Goal: Information Seeking & Learning: Learn about a topic

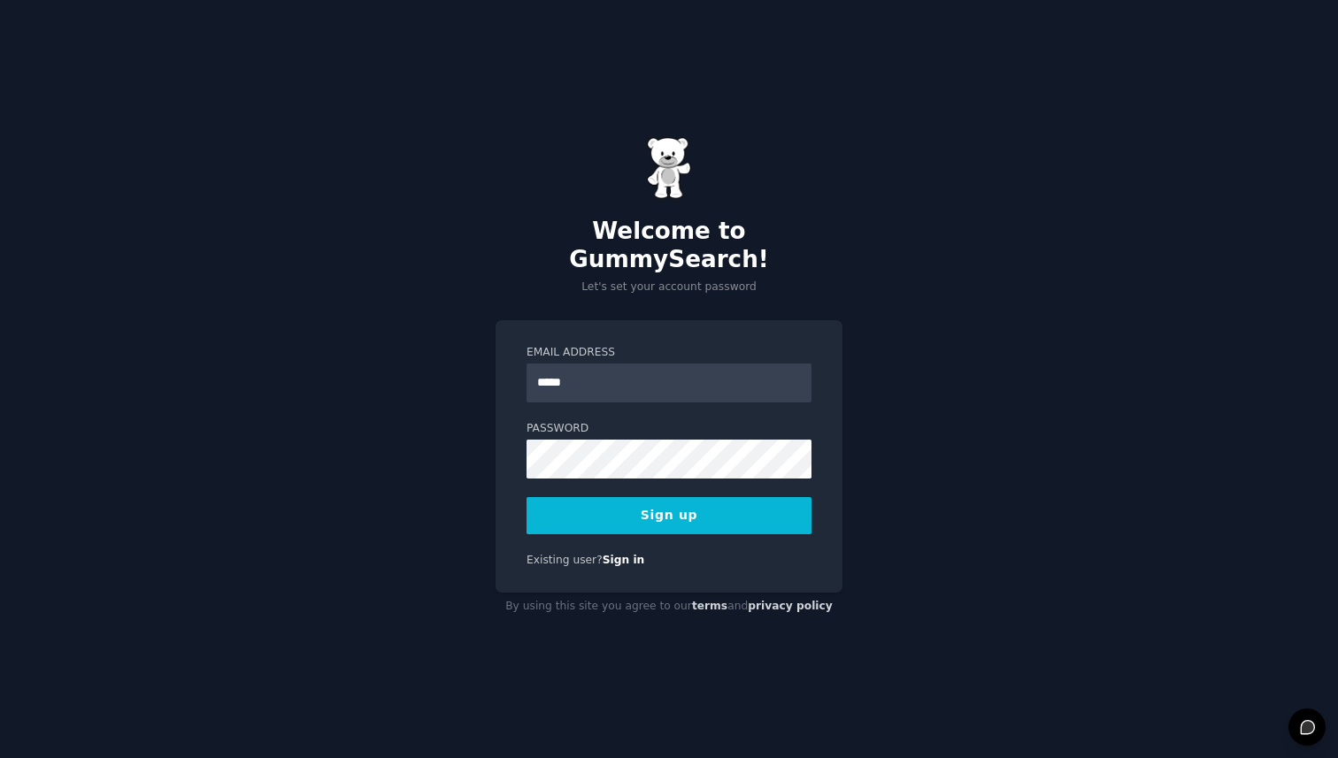
type input "**********"
click at [527, 497] on button "Sign up" at bounding box center [669, 515] width 285 height 37
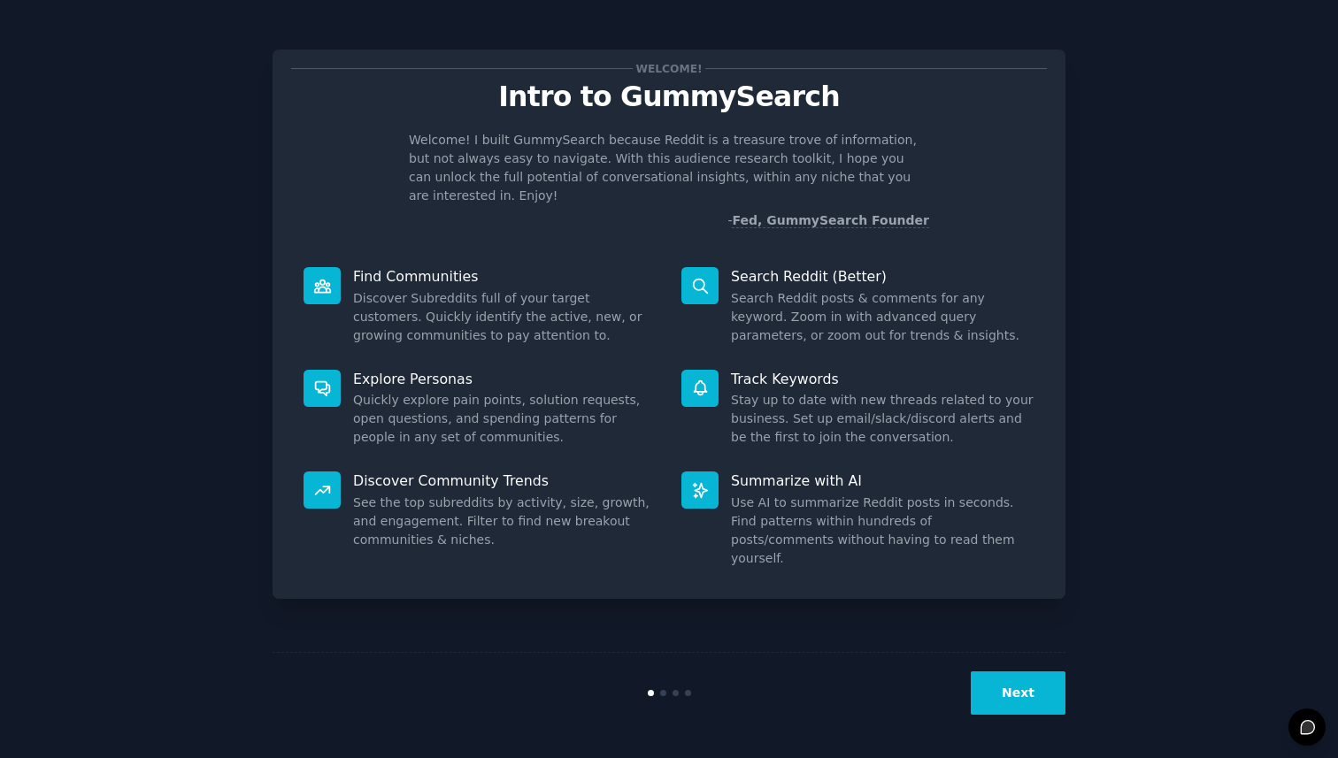
click at [998, 696] on button "Next" at bounding box center [1018, 693] width 95 height 43
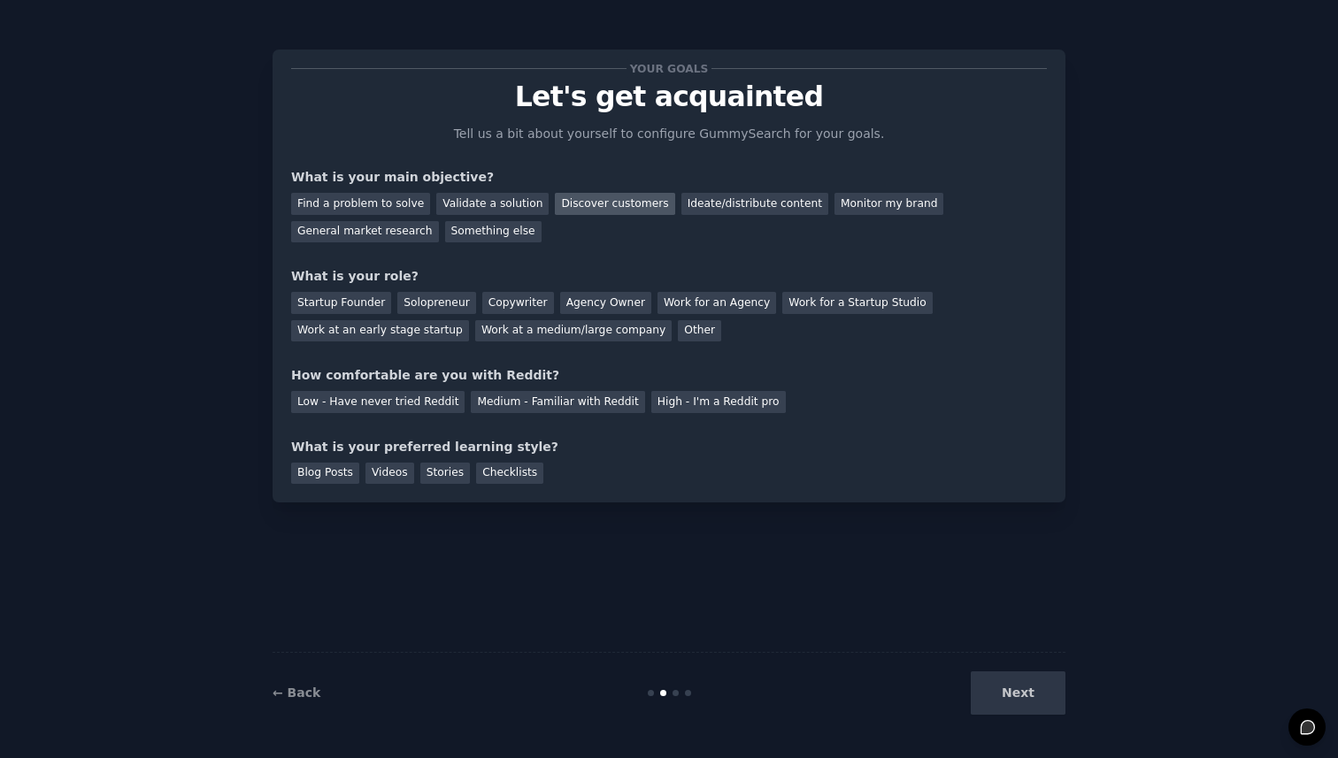
click at [596, 197] on div "Discover customers" at bounding box center [614, 204] width 119 height 22
click at [342, 303] on div "Startup Founder" at bounding box center [341, 303] width 100 height 22
click at [384, 335] on div "Work at an early stage startup" at bounding box center [380, 331] width 178 height 22
click at [342, 302] on div "Startup Founder" at bounding box center [341, 303] width 100 height 22
click at [550, 404] on div "Medium - Familiar with Reddit" at bounding box center [557, 402] width 173 height 22
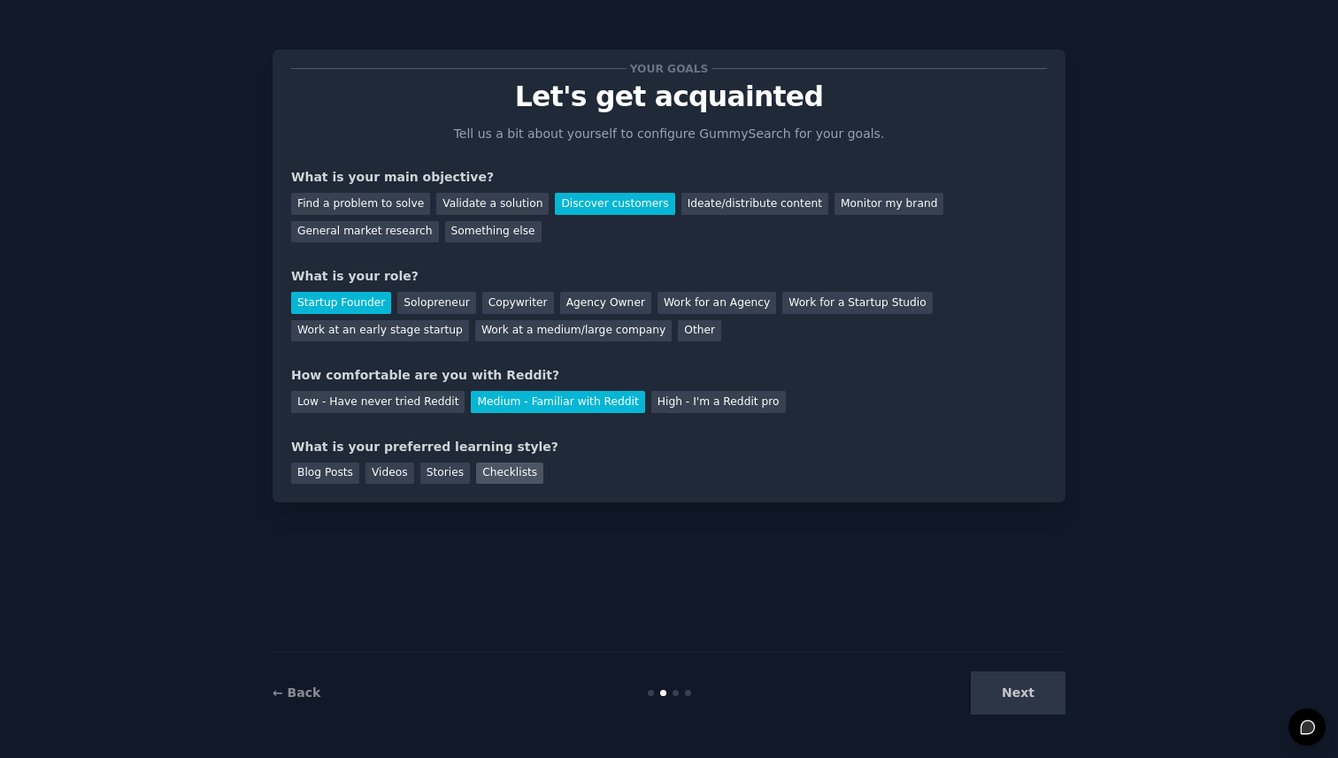
click at [521, 467] on div "Checklists" at bounding box center [509, 474] width 67 height 22
click at [1047, 704] on button "Next" at bounding box center [1018, 693] width 95 height 43
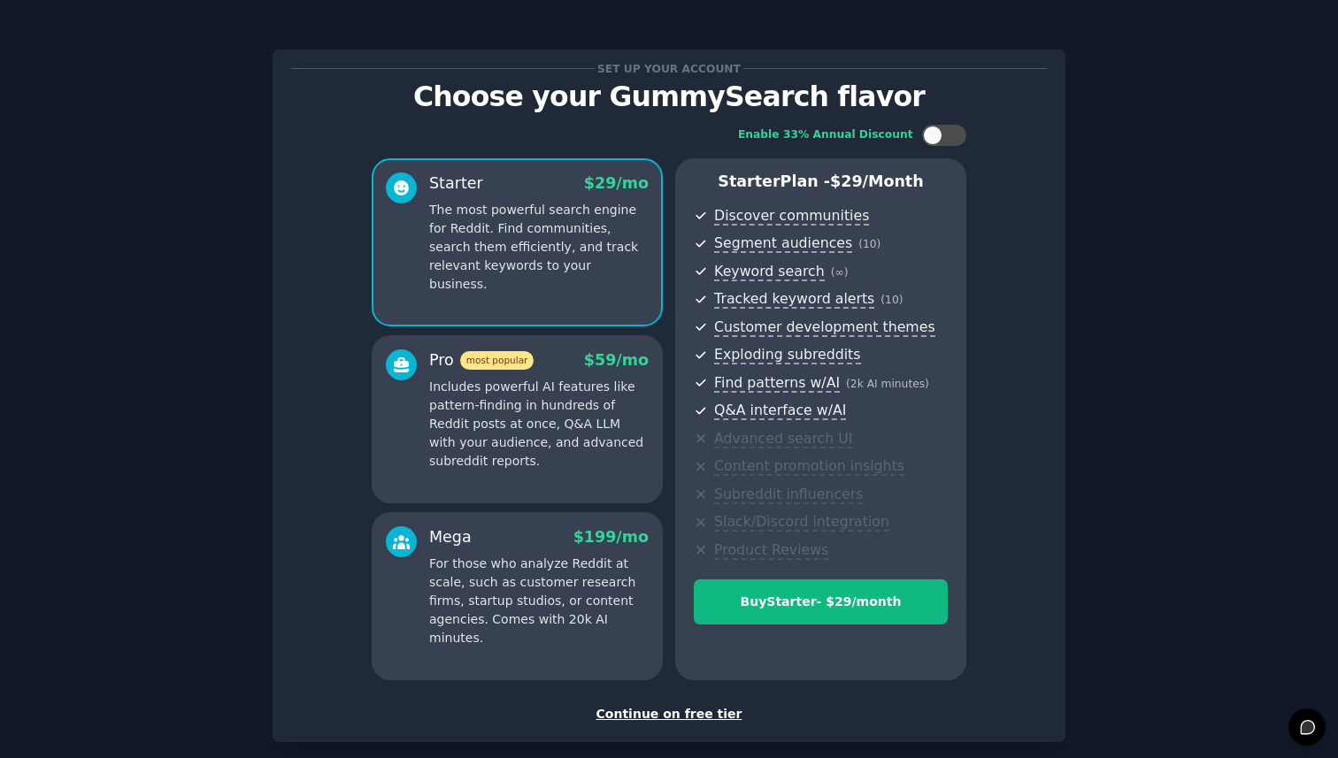
click at [940, 124] on div "Enable 33% Annual Discount Starter $ 29 /mo The most powerful search engine for…" at bounding box center [669, 402] width 756 height 581
click at [939, 140] on div at bounding box center [944, 135] width 44 height 21
checkbox input "true"
click at [648, 714] on div "Continue on free tier" at bounding box center [669, 714] width 756 height 19
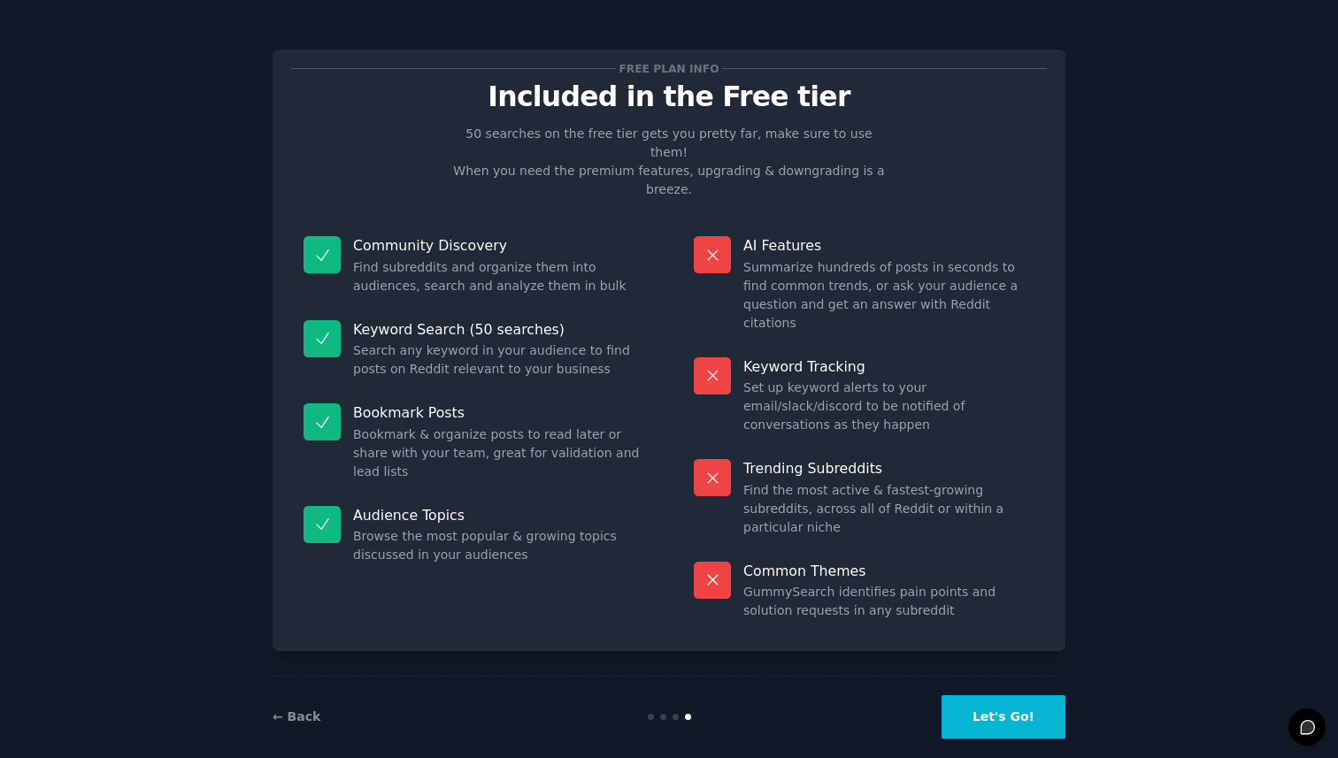
click at [994, 696] on button "Let's Go!" at bounding box center [1004, 717] width 124 height 43
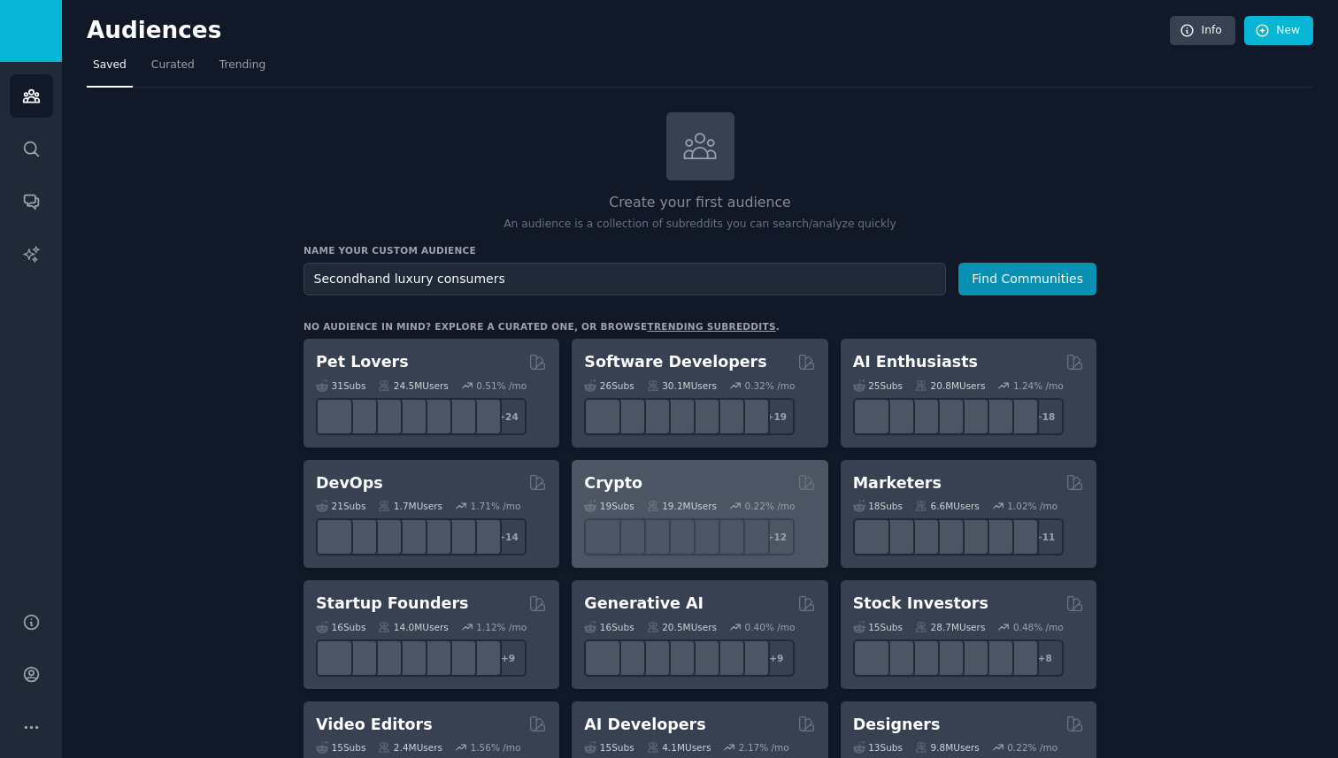
type input "Secondhand luxury consumers"
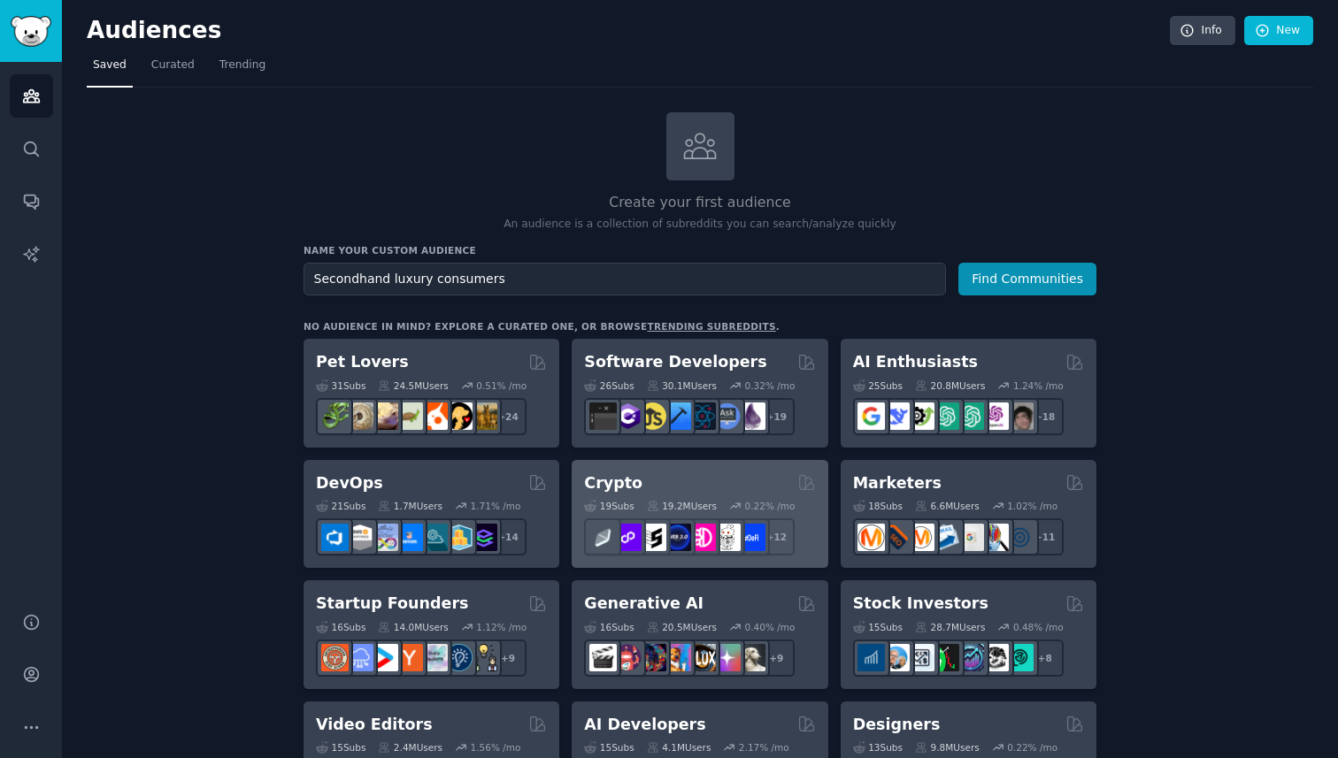
click at [958, 263] on button "Find Communities" at bounding box center [1027, 279] width 138 height 33
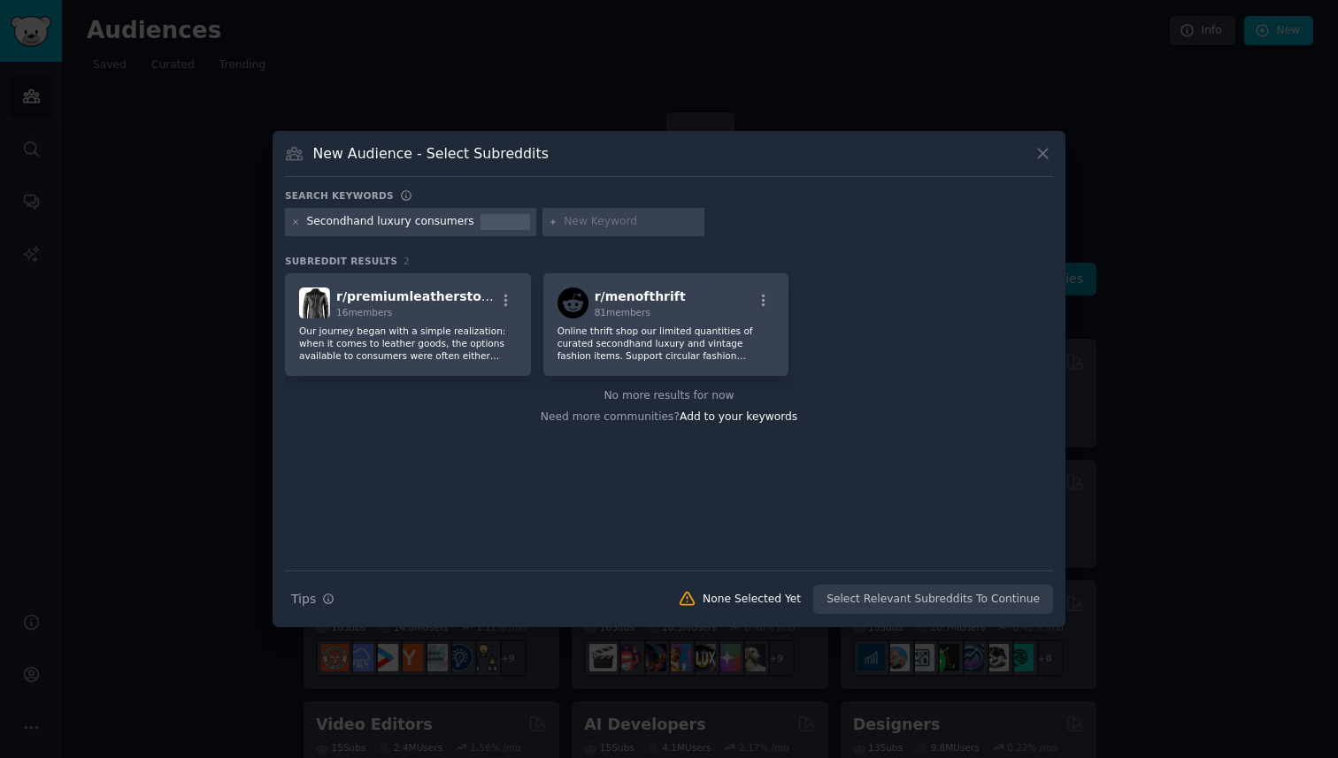
click at [586, 228] on input "text" at bounding box center [631, 222] width 135 height 16
type input "secondhand luxury"
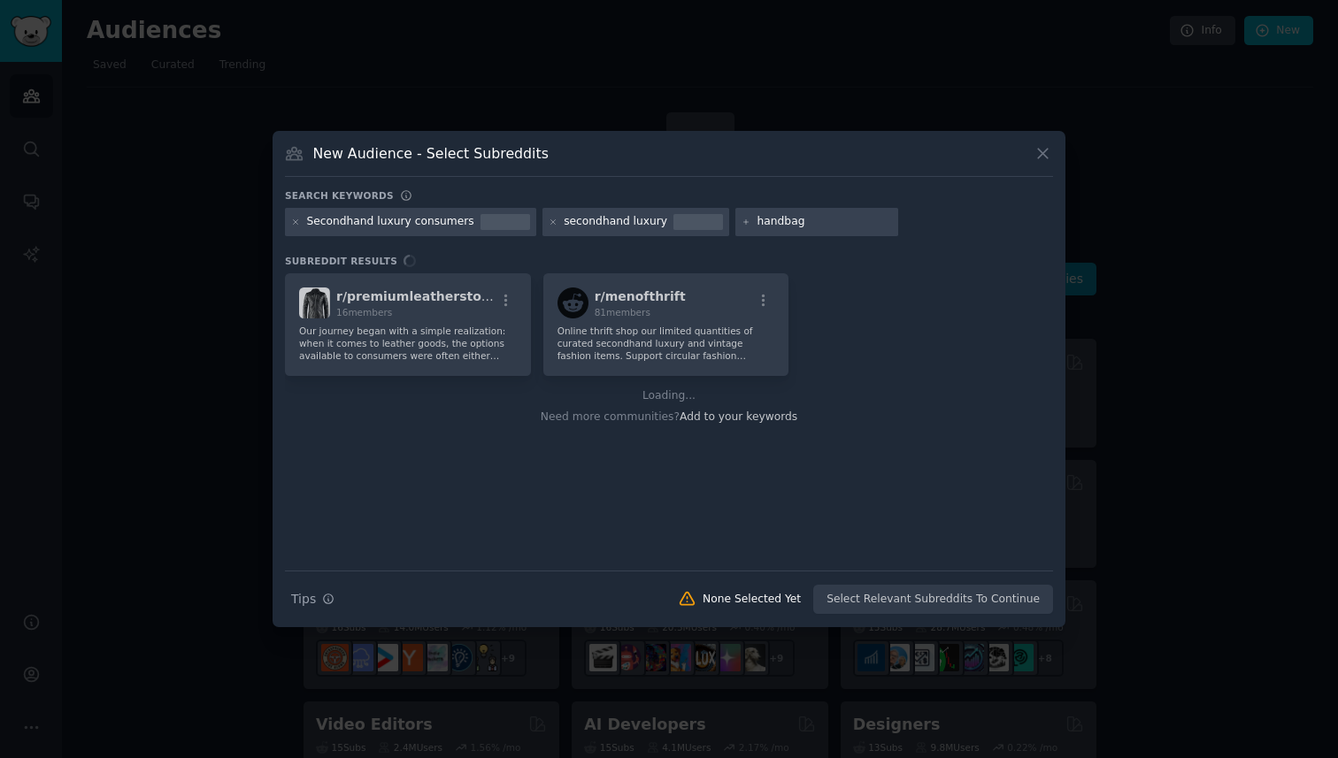
type input "handbags"
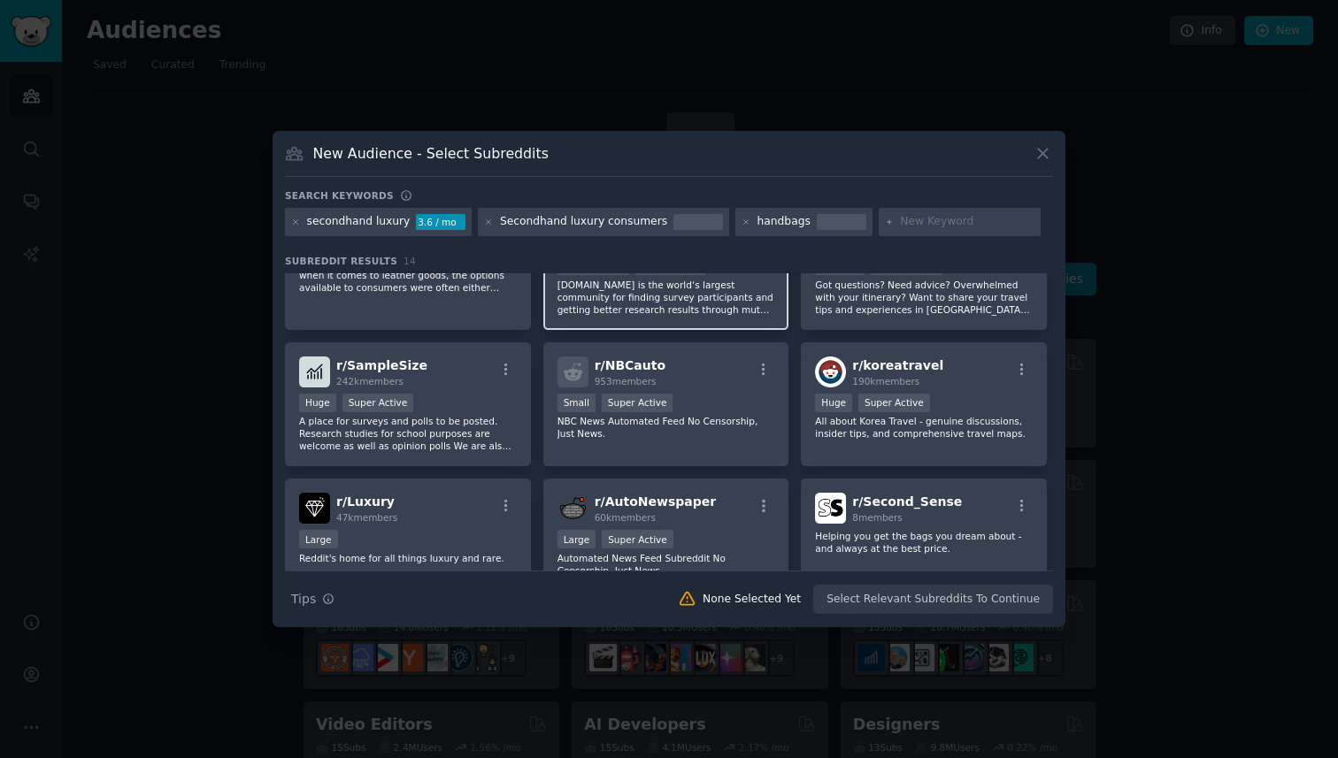
scroll to position [423, 0]
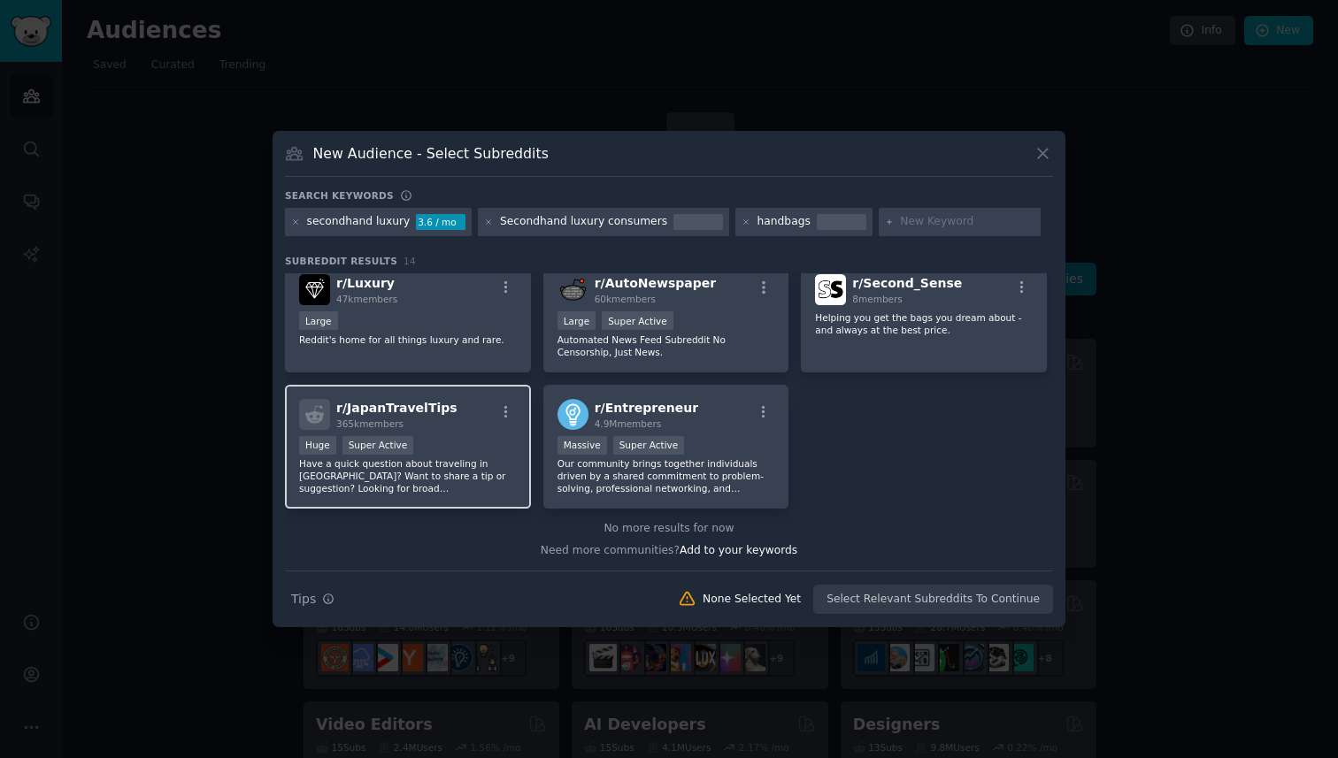
click at [450, 465] on p "Have a quick question about traveling in [GEOGRAPHIC_DATA]? Want to share a tip…" at bounding box center [408, 476] width 218 height 37
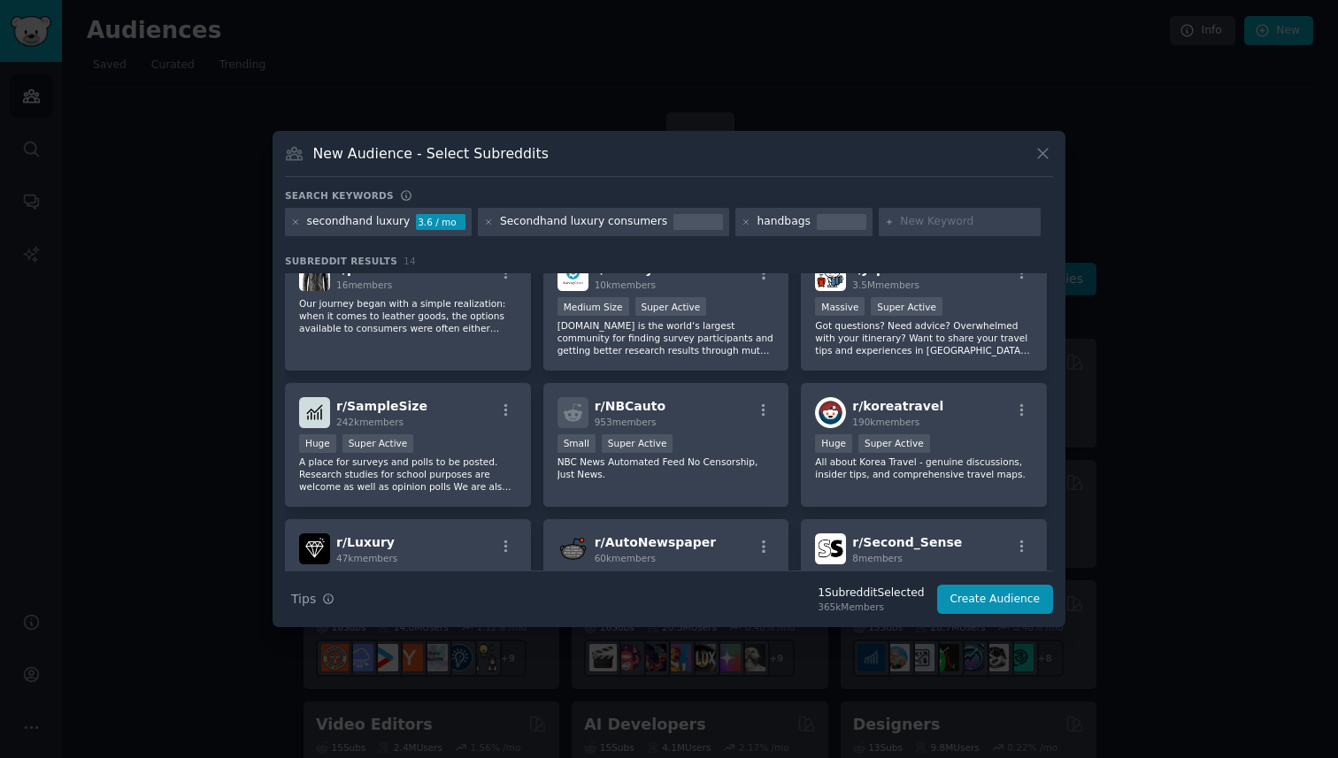
scroll to position [8, 0]
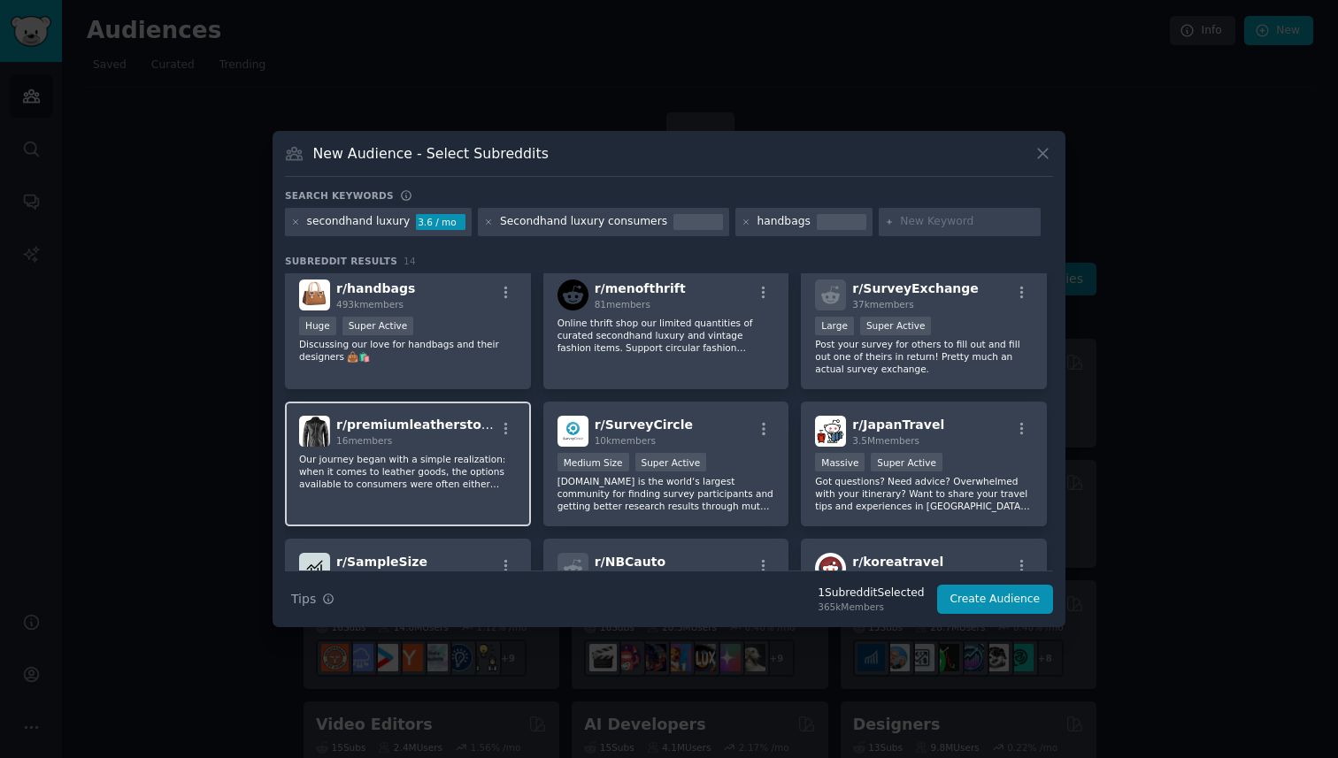
click at [429, 418] on span "r/ premiumleatherstore" at bounding box center [415, 425] width 159 height 14
click at [431, 432] on span "r/ premiumleatherstore" at bounding box center [415, 425] width 159 height 14
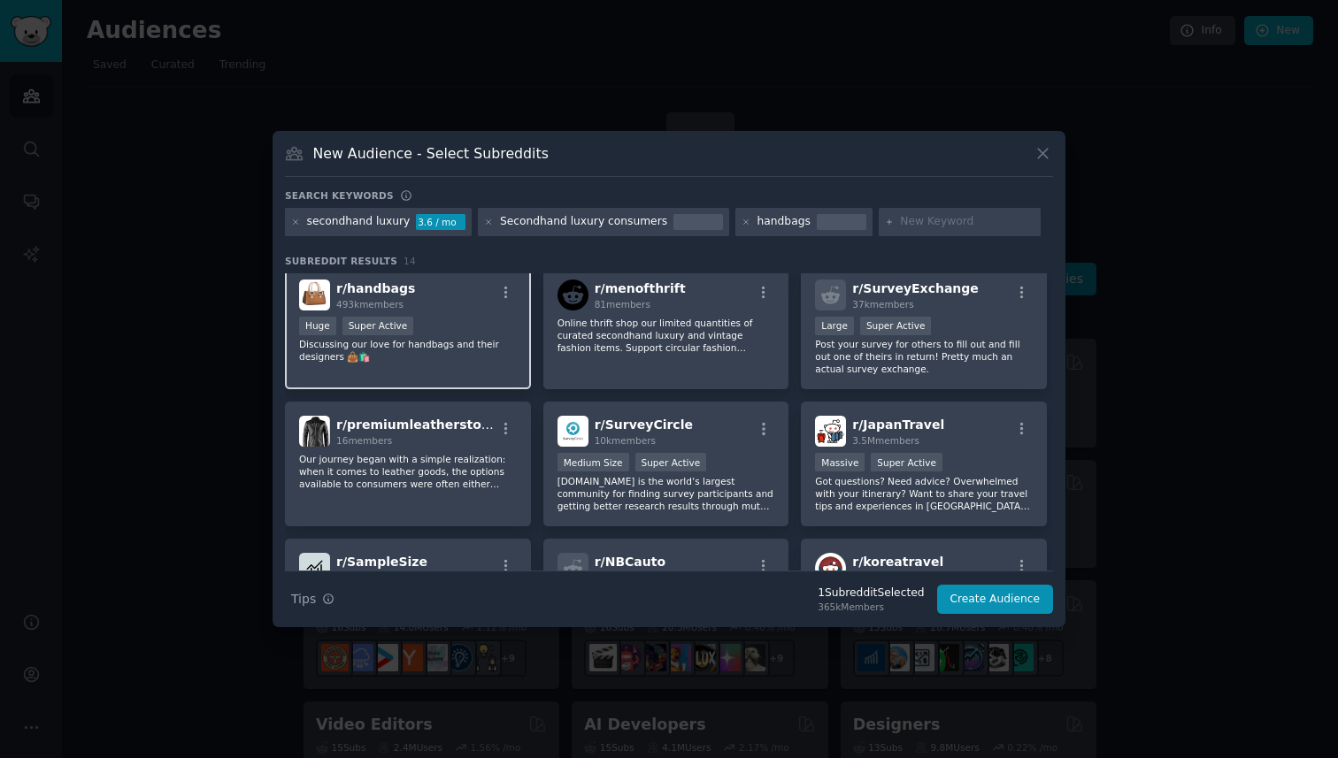
click at [450, 323] on div "Huge Super Active" at bounding box center [408, 328] width 218 height 22
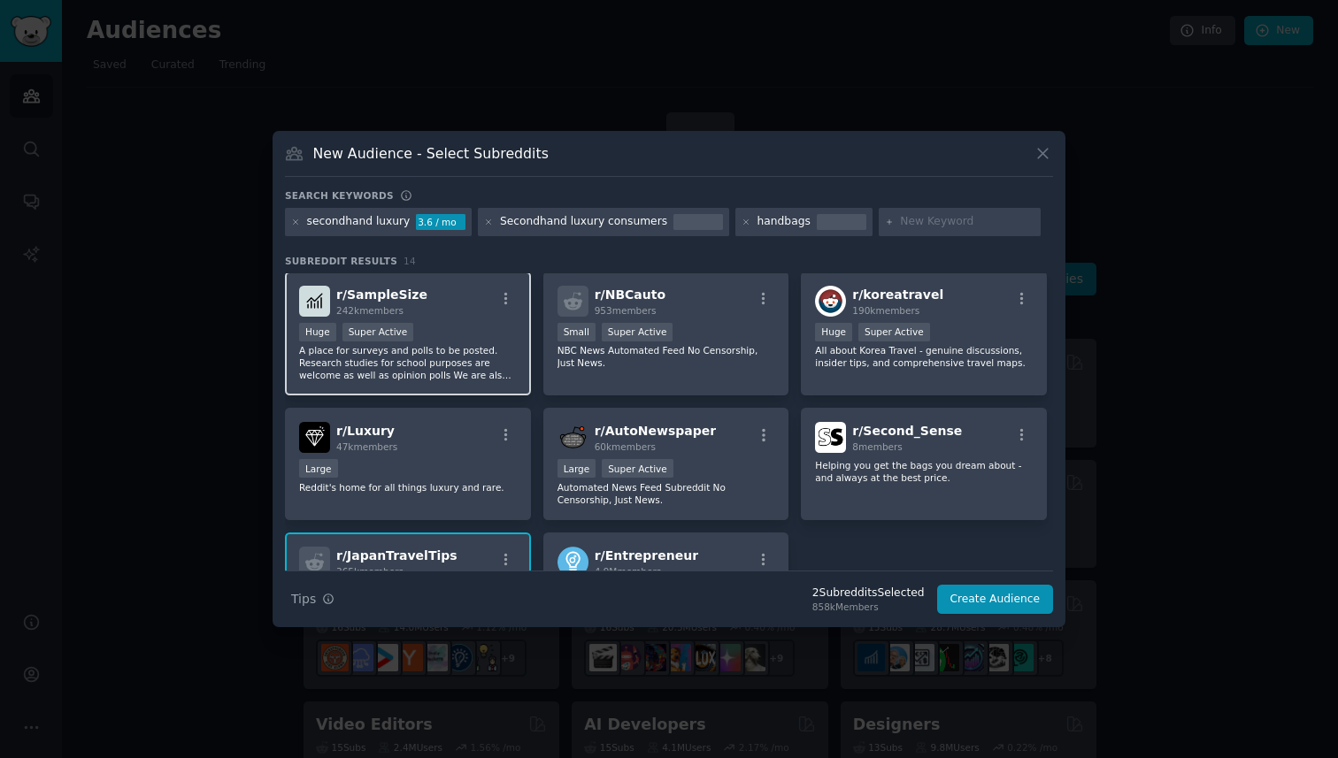
scroll to position [370, 0]
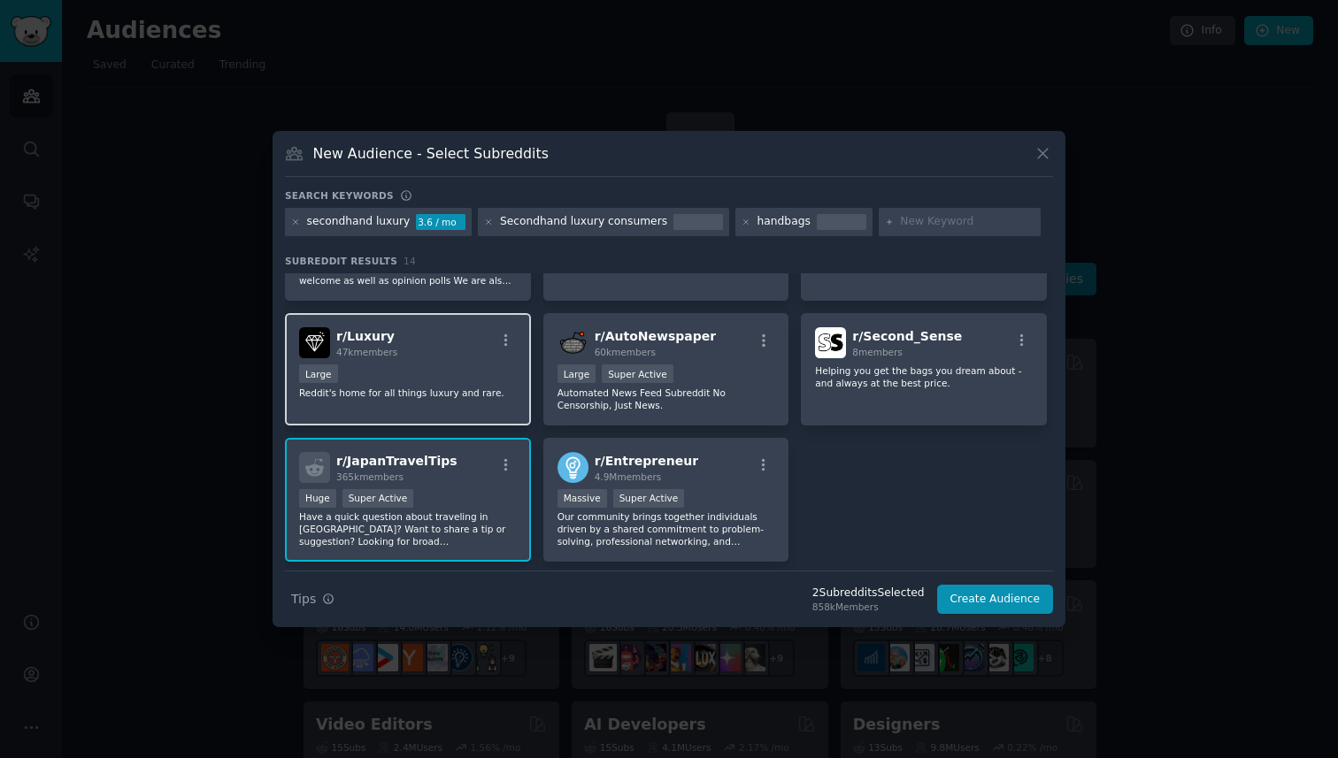
click at [384, 388] on p "Reddit's home for all things luxury and rare." at bounding box center [408, 393] width 218 height 12
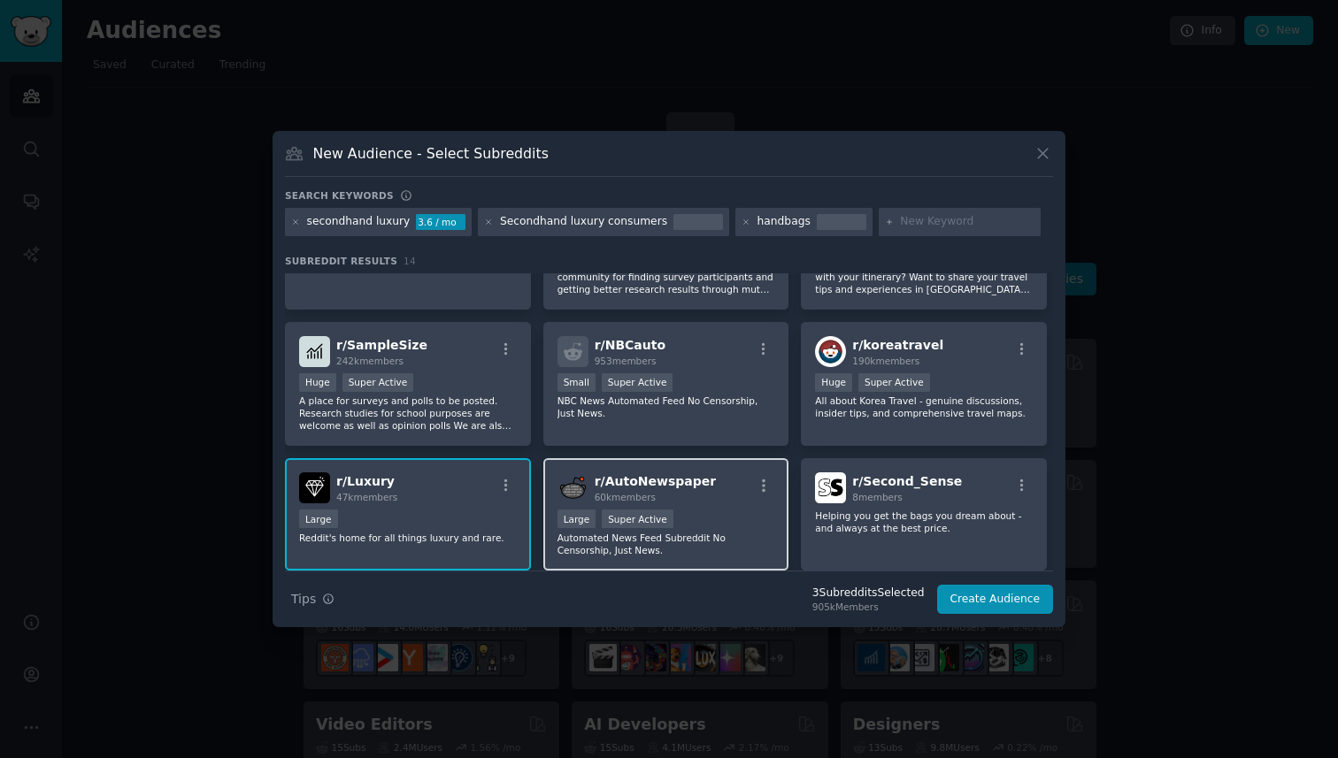
scroll to position [0, 0]
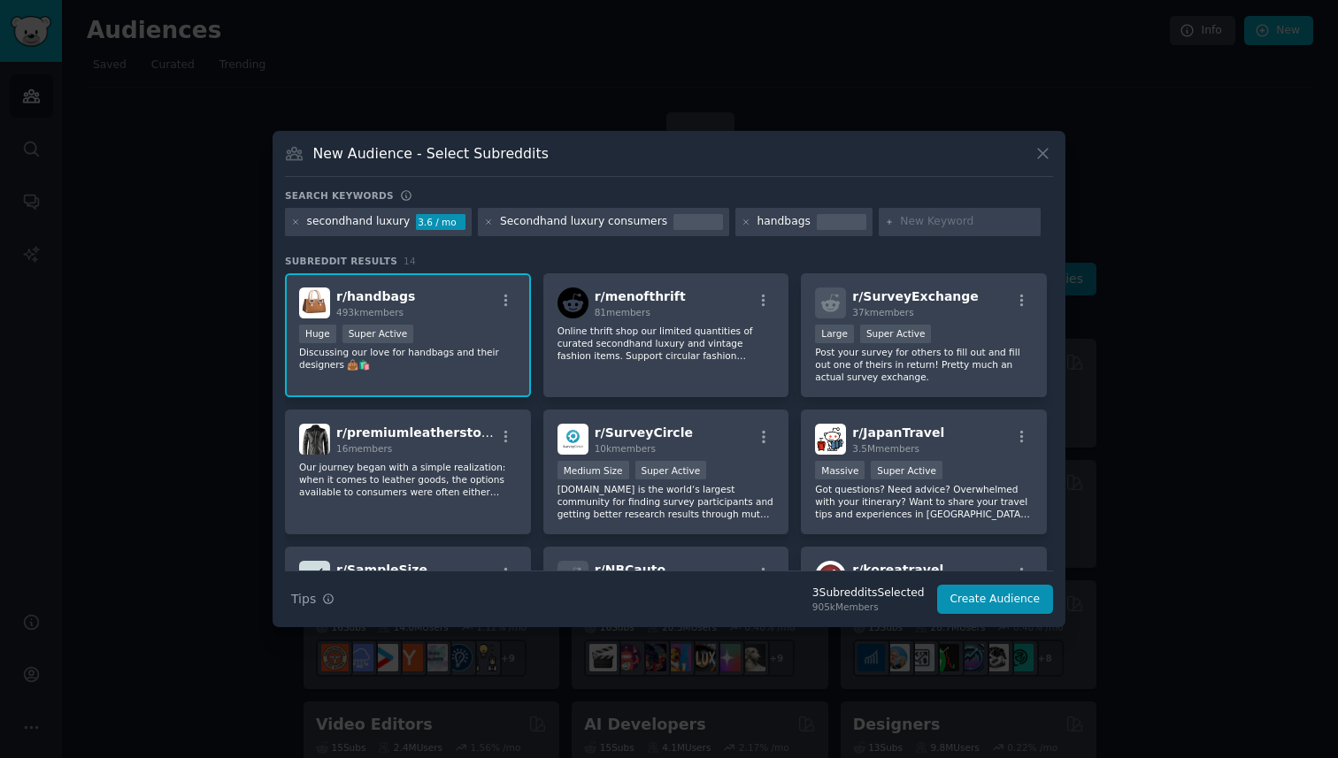
click at [900, 221] on input "text" at bounding box center [967, 222] width 135 height 16
type input "luxury"
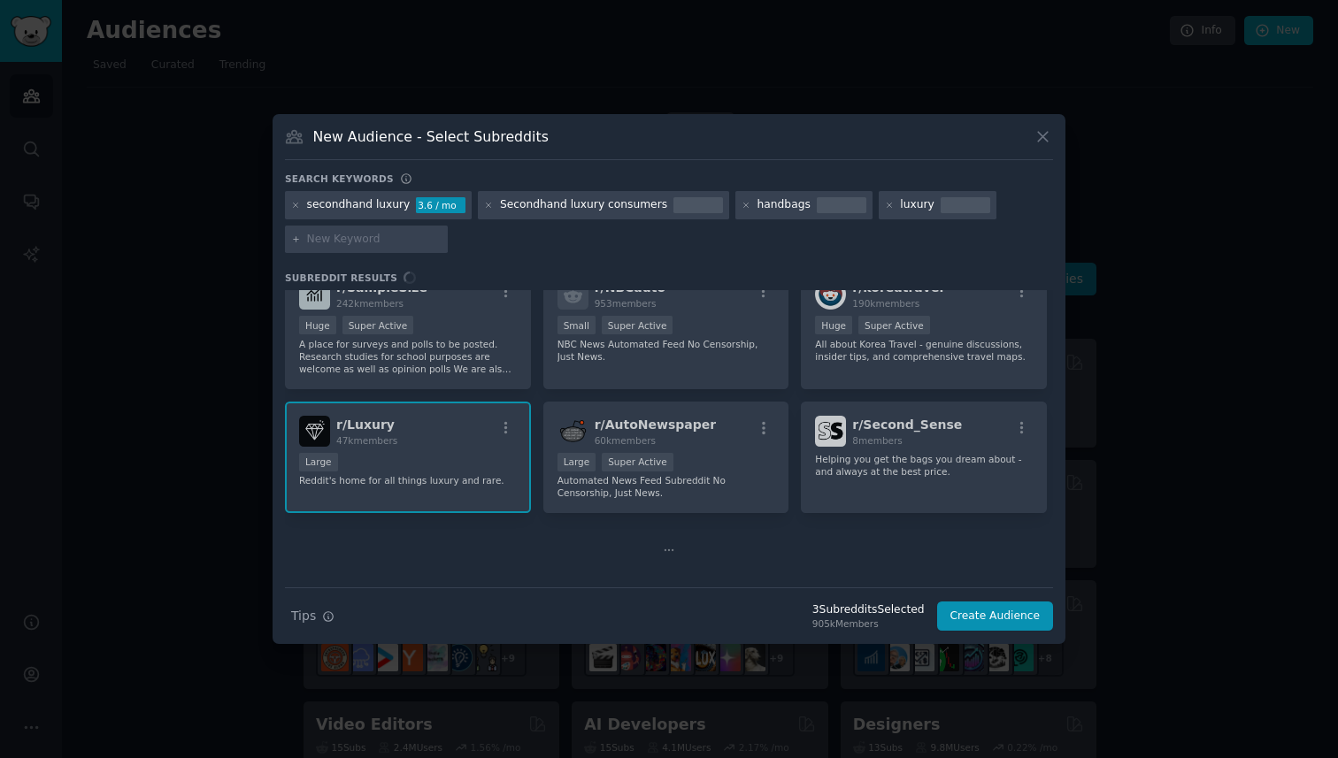
scroll to position [423, 0]
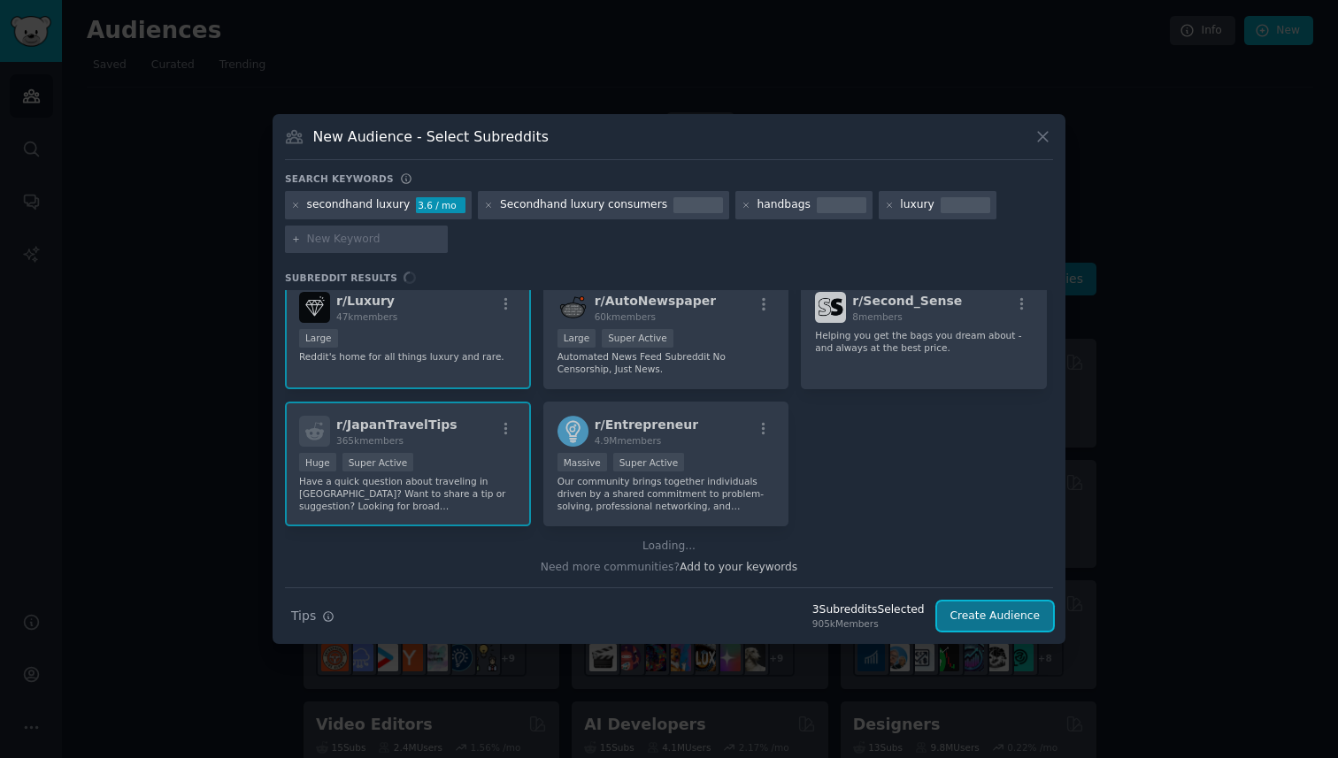
click at [976, 622] on button "Create Audience" at bounding box center [995, 617] width 117 height 30
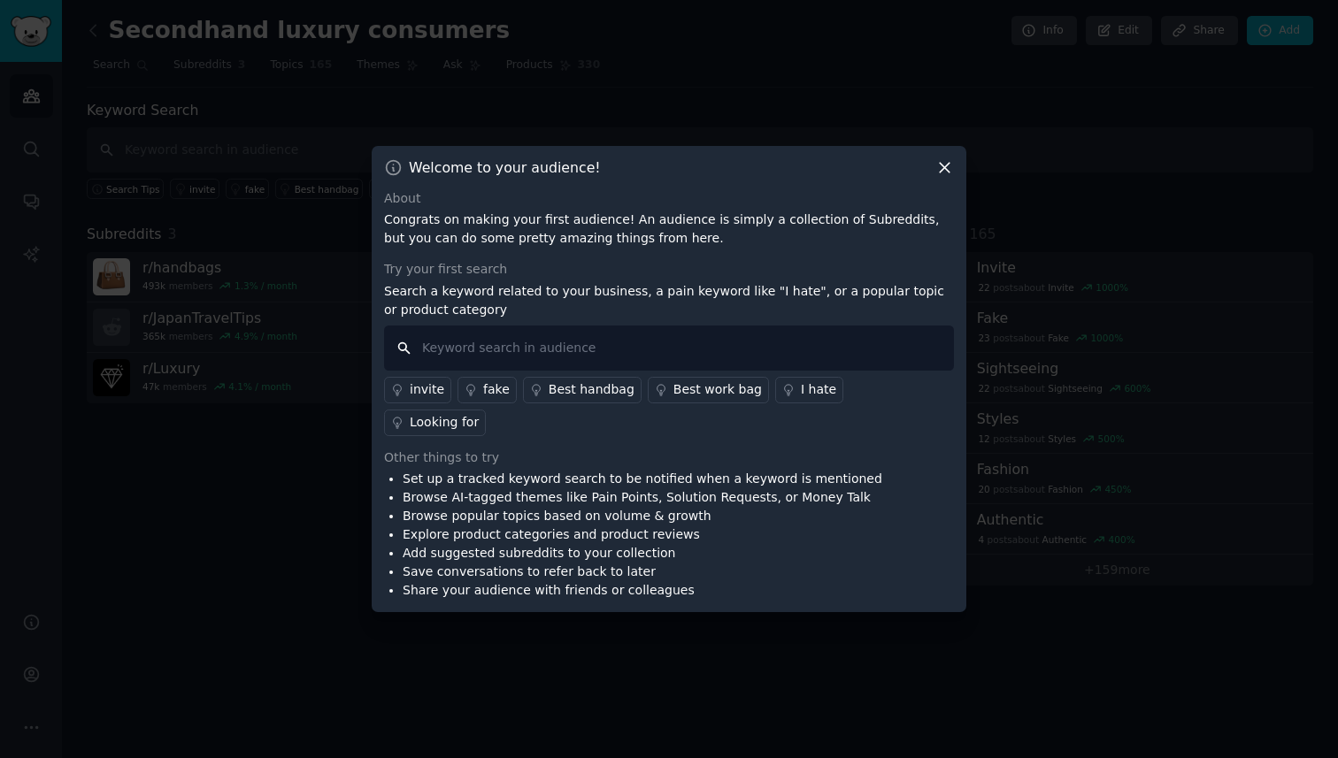
click at [556, 365] on input "text" at bounding box center [669, 348] width 570 height 45
click at [568, 399] on div "Best handbag" at bounding box center [592, 390] width 86 height 19
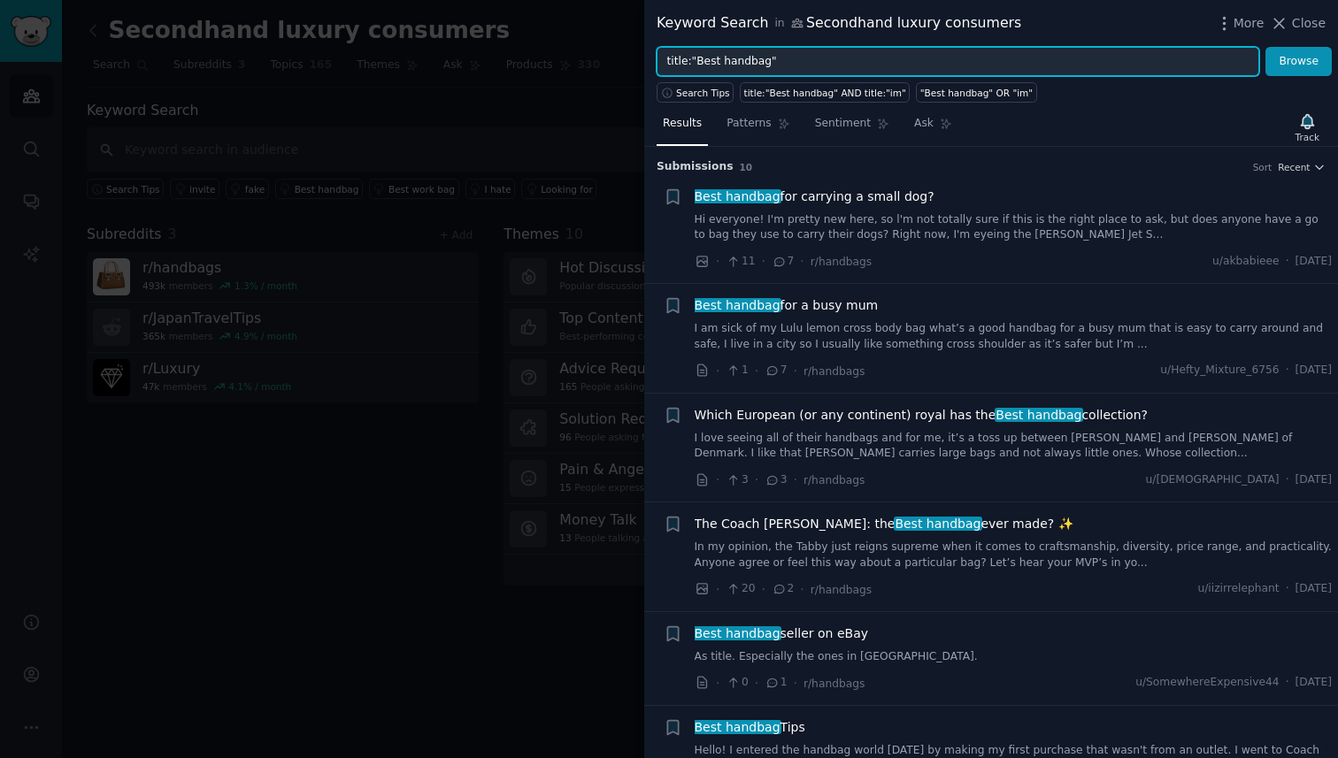
click at [852, 56] on input "title:"Best handbag"" at bounding box center [958, 62] width 603 height 30
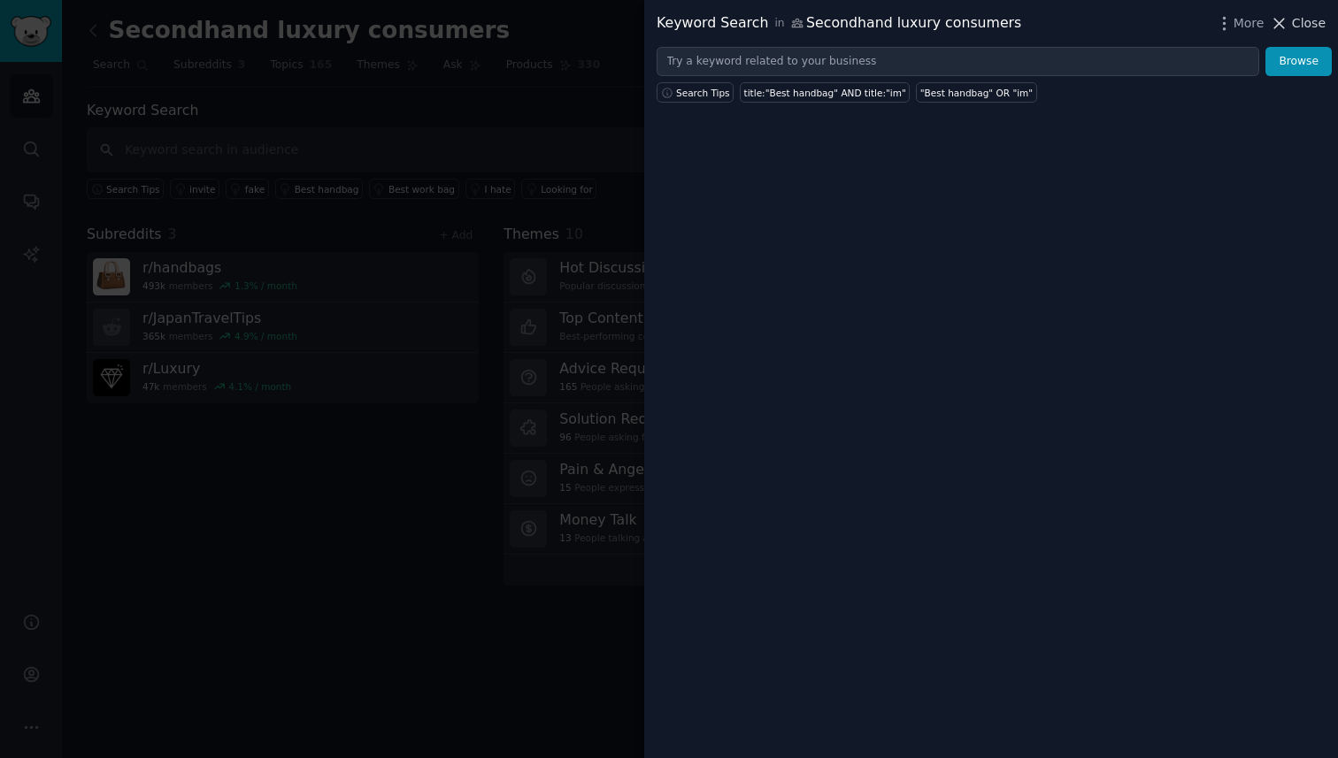
click at [1319, 19] on span "Close" at bounding box center [1309, 23] width 34 height 19
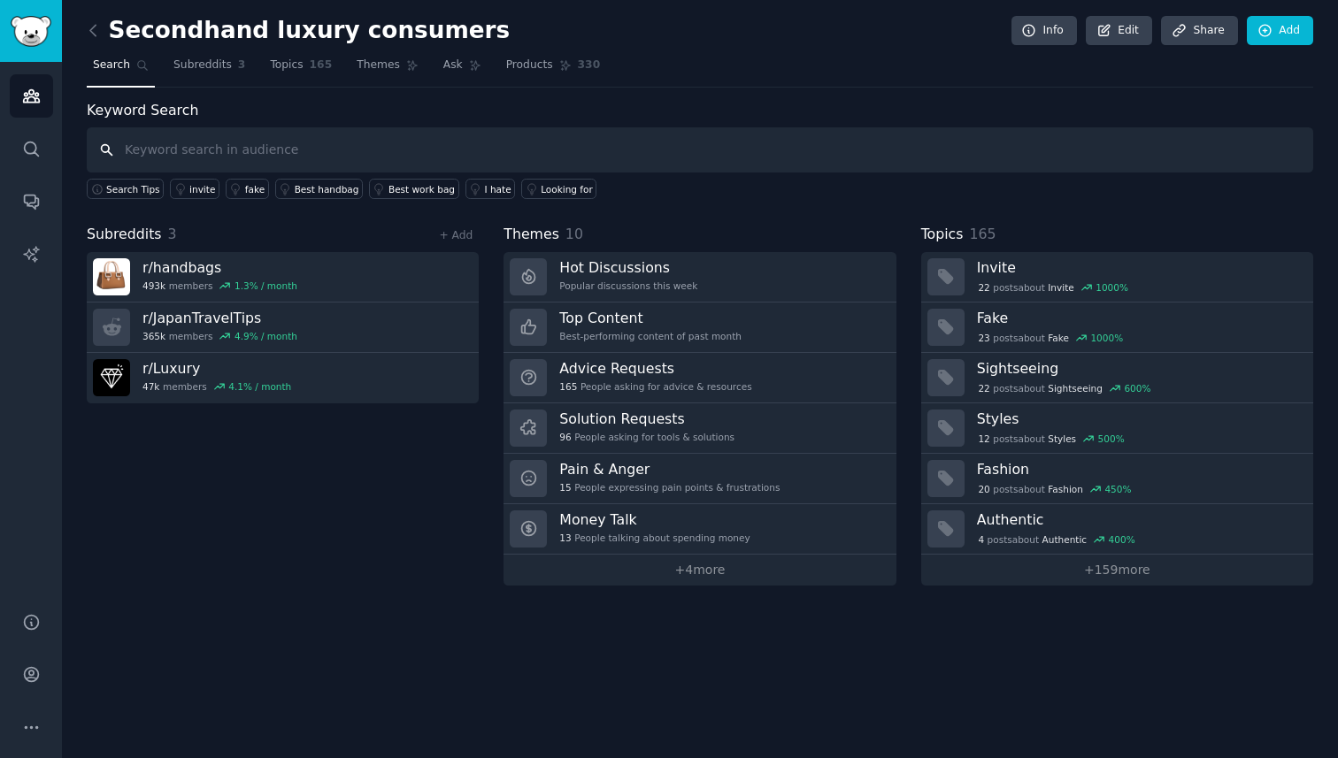
click at [338, 156] on input "text" at bounding box center [700, 149] width 1227 height 45
type input "secondhand"
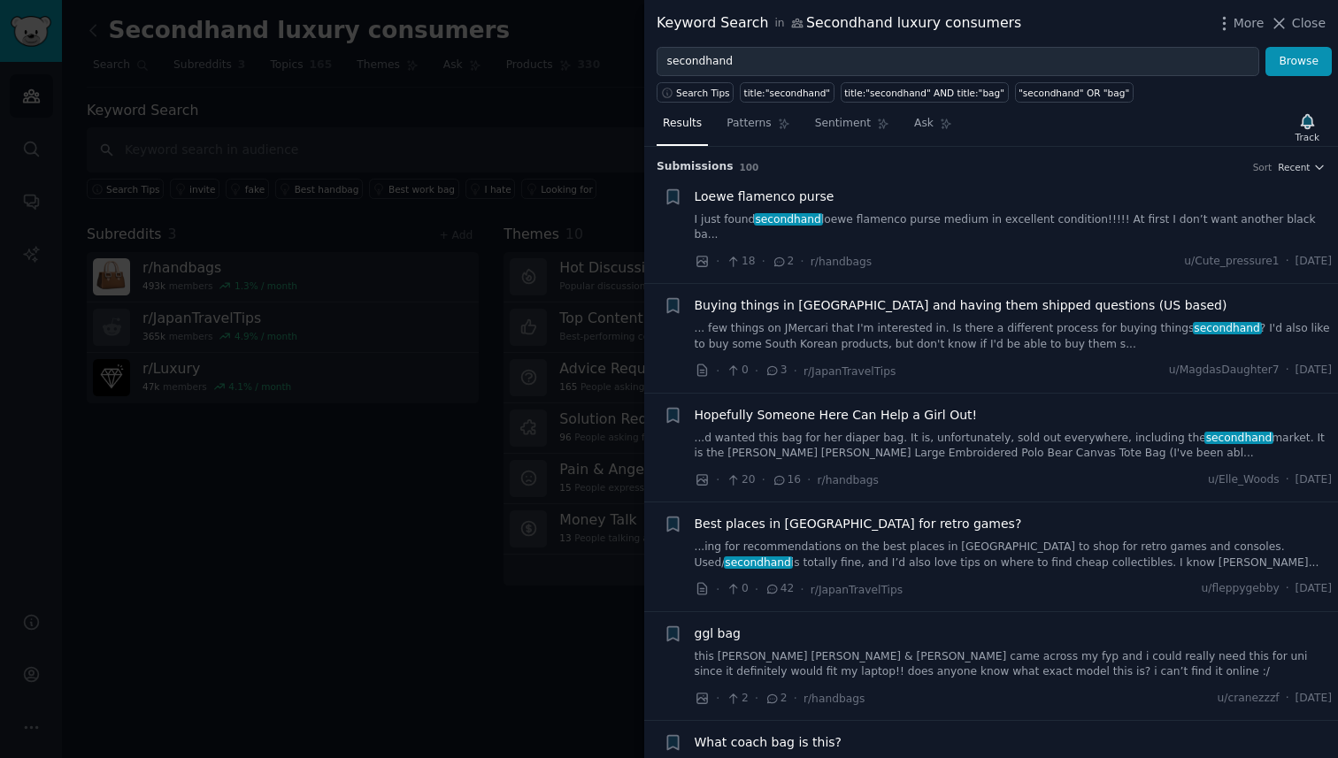
click at [776, 202] on span "Loewe flamenco purse" at bounding box center [765, 197] width 140 height 19
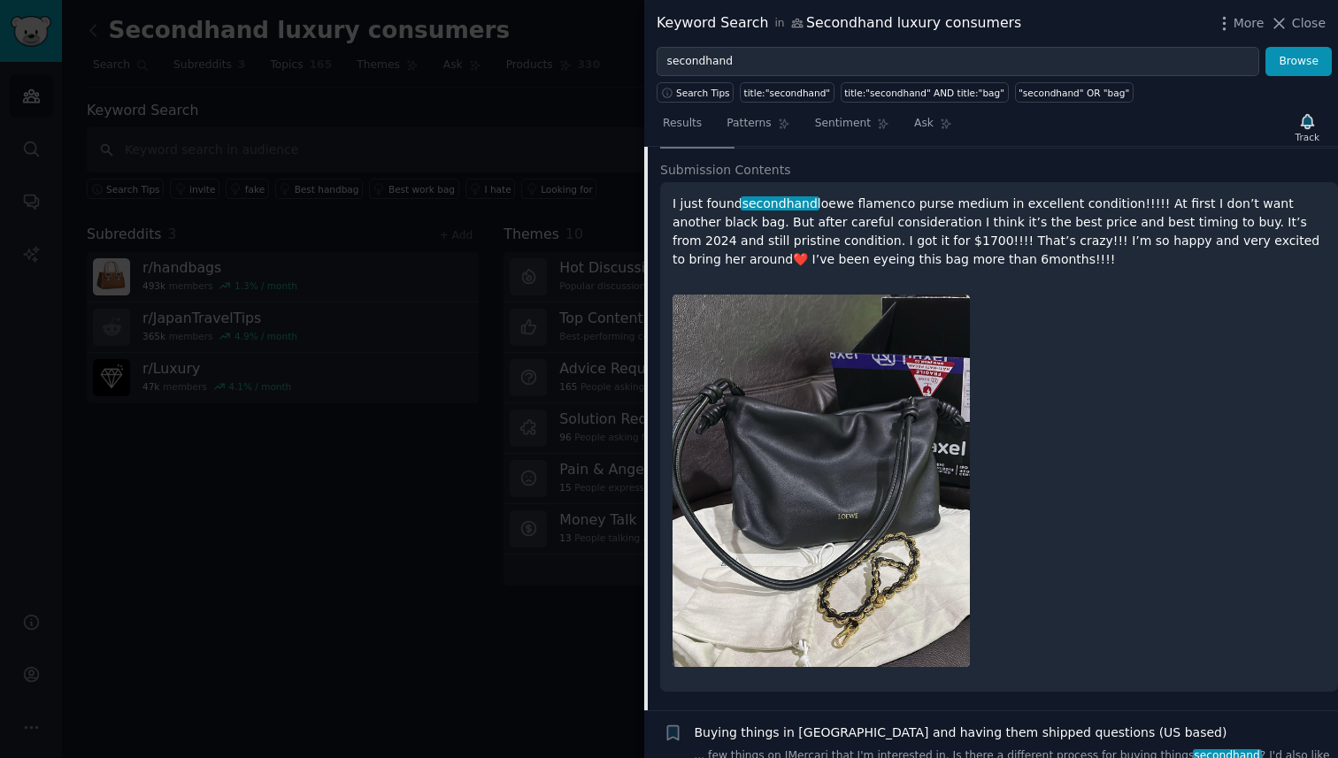
scroll to position [53, 0]
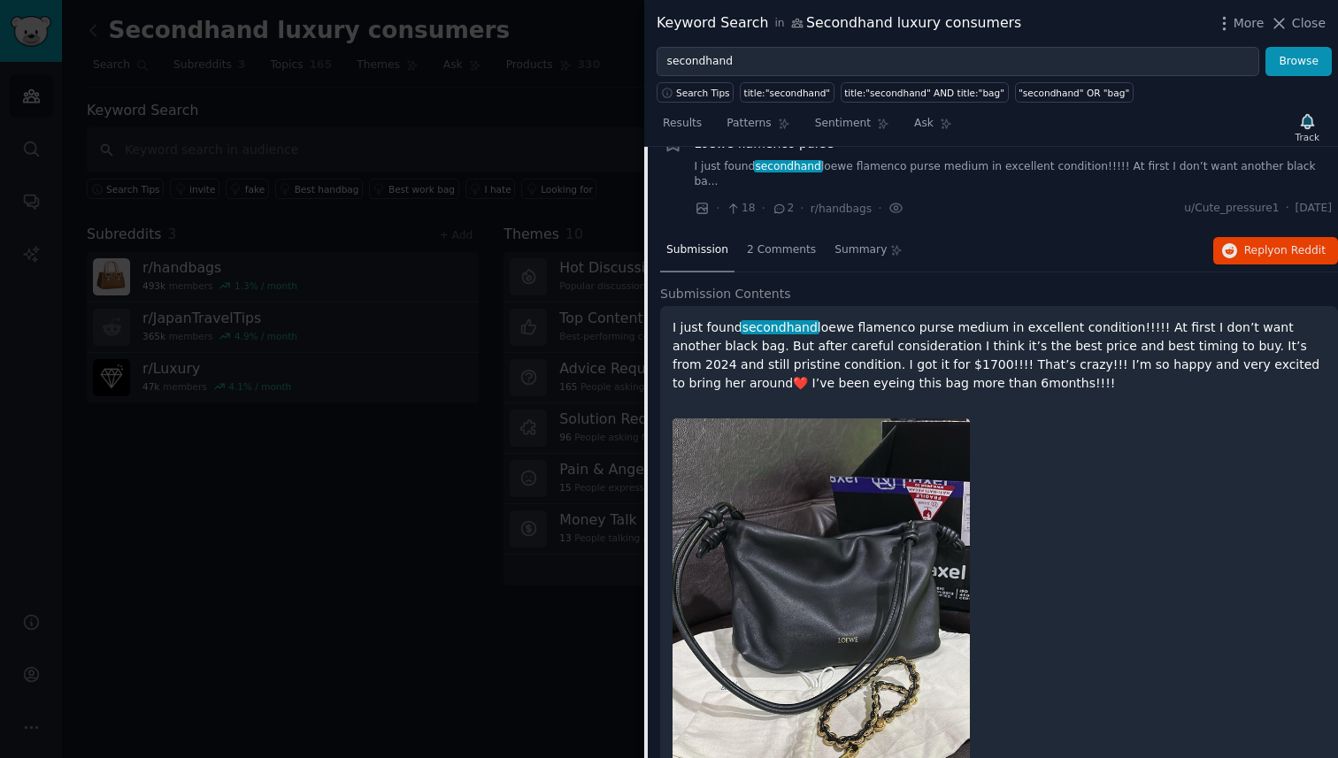
click at [885, 323] on p "I just found secondhand loewe flamenco purse medium in excellent condition!!!!!…" at bounding box center [999, 356] width 653 height 74
click at [1258, 242] on button "Reply on Reddit" at bounding box center [1275, 251] width 125 height 28
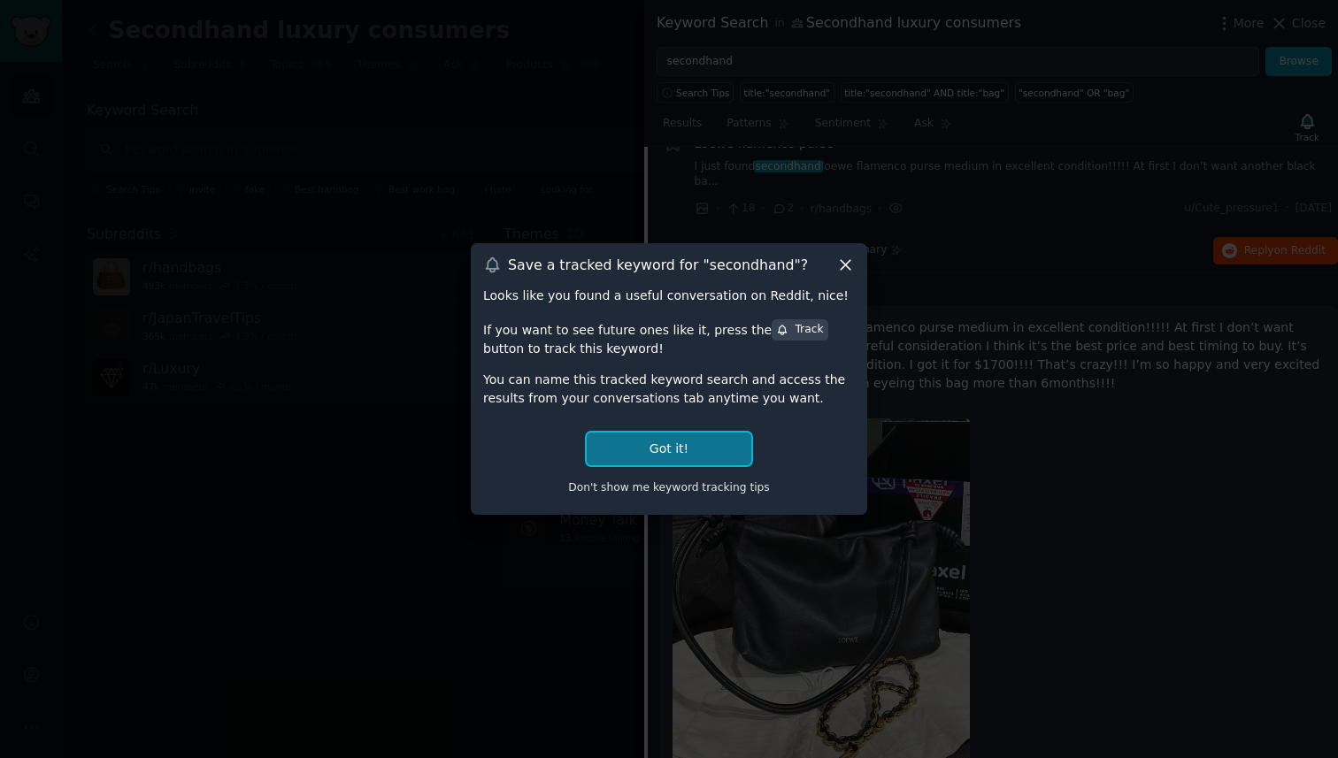
click at [682, 453] on button "Got it!" at bounding box center [669, 449] width 165 height 33
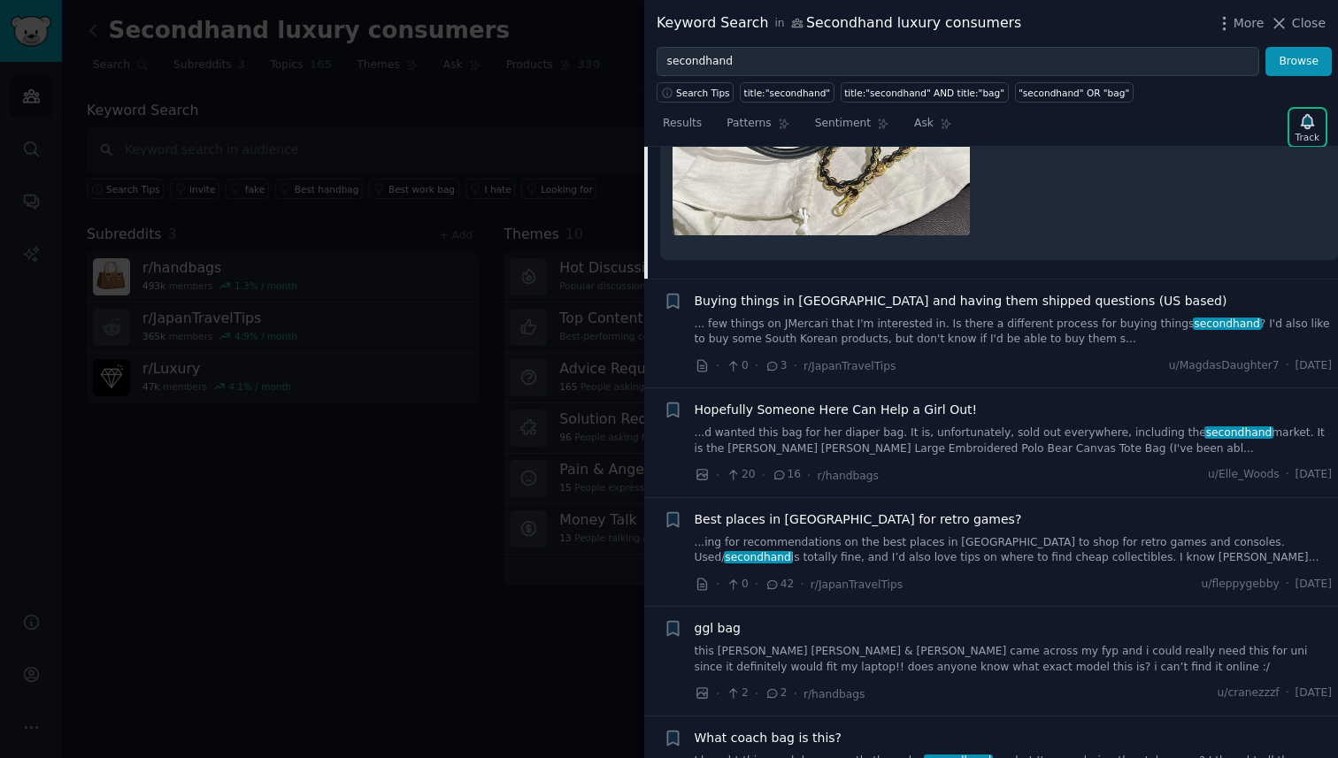
scroll to position [624, 0]
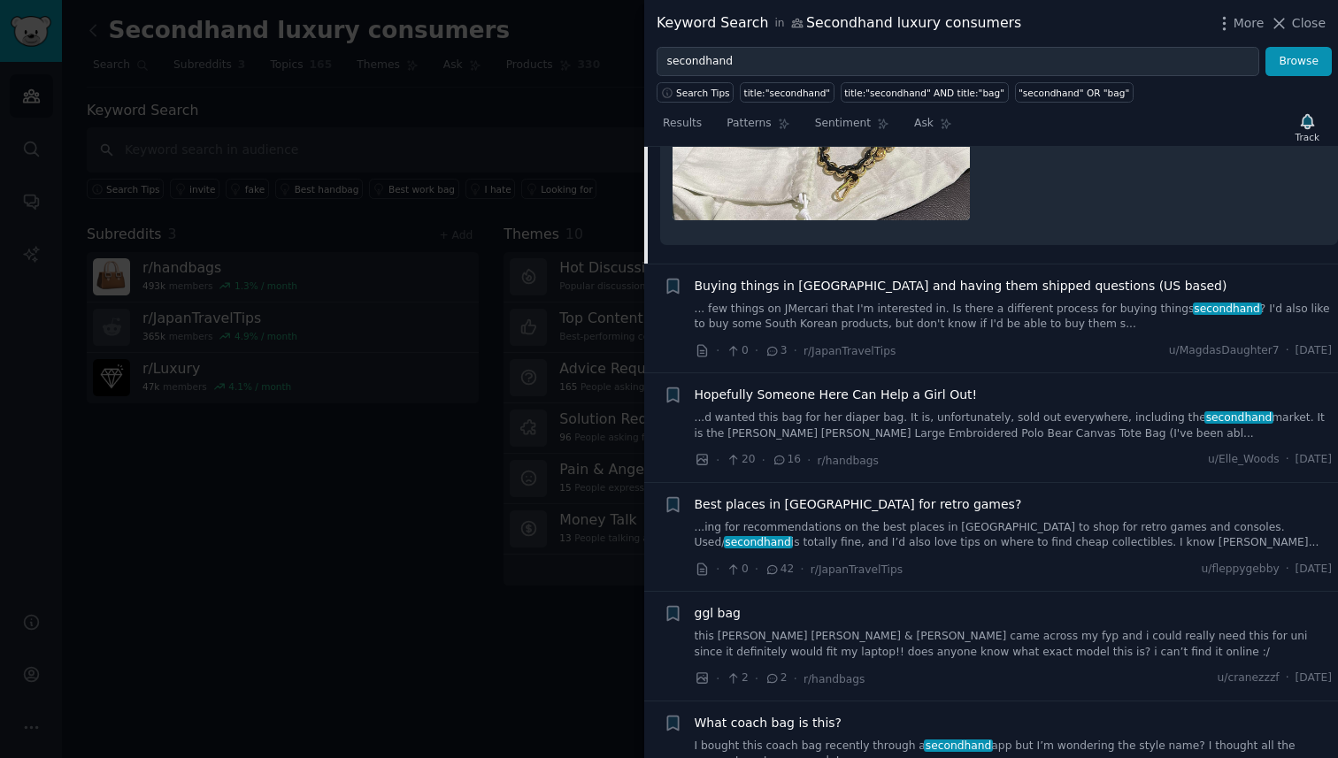
click at [862, 386] on span "Hopefully Someone Here Can Help a Girl Out!" at bounding box center [836, 395] width 283 height 19
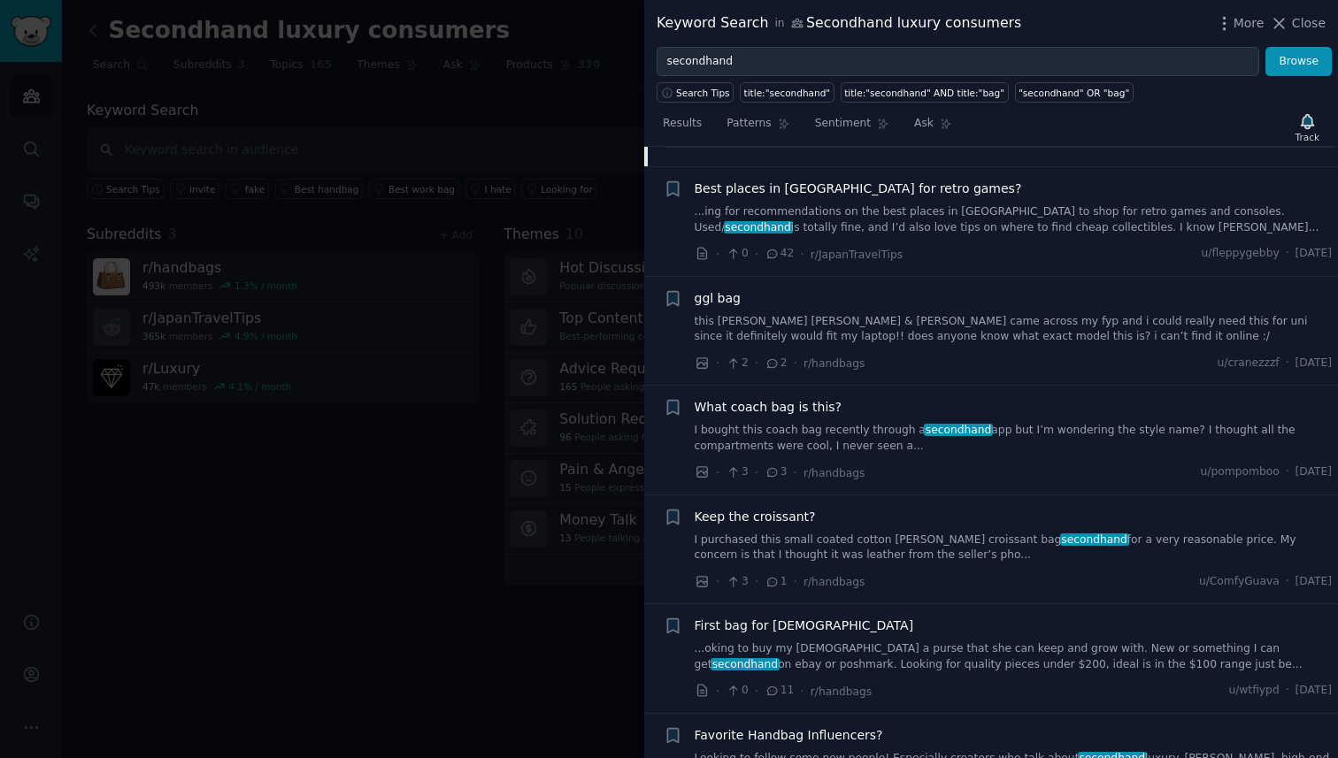
scroll to position [1234, 0]
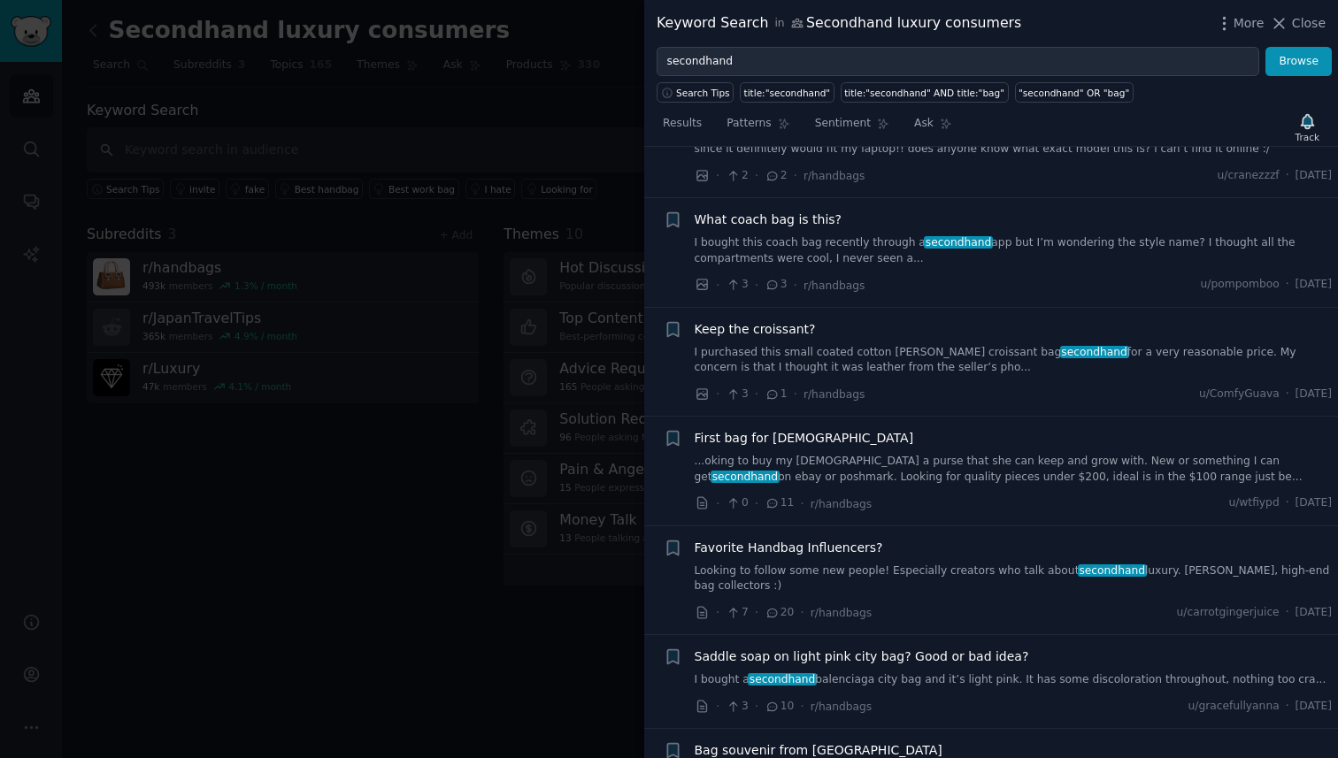
click at [424, 378] on div at bounding box center [669, 379] width 1338 height 758
